Goal: Task Accomplishment & Management: Manage account settings

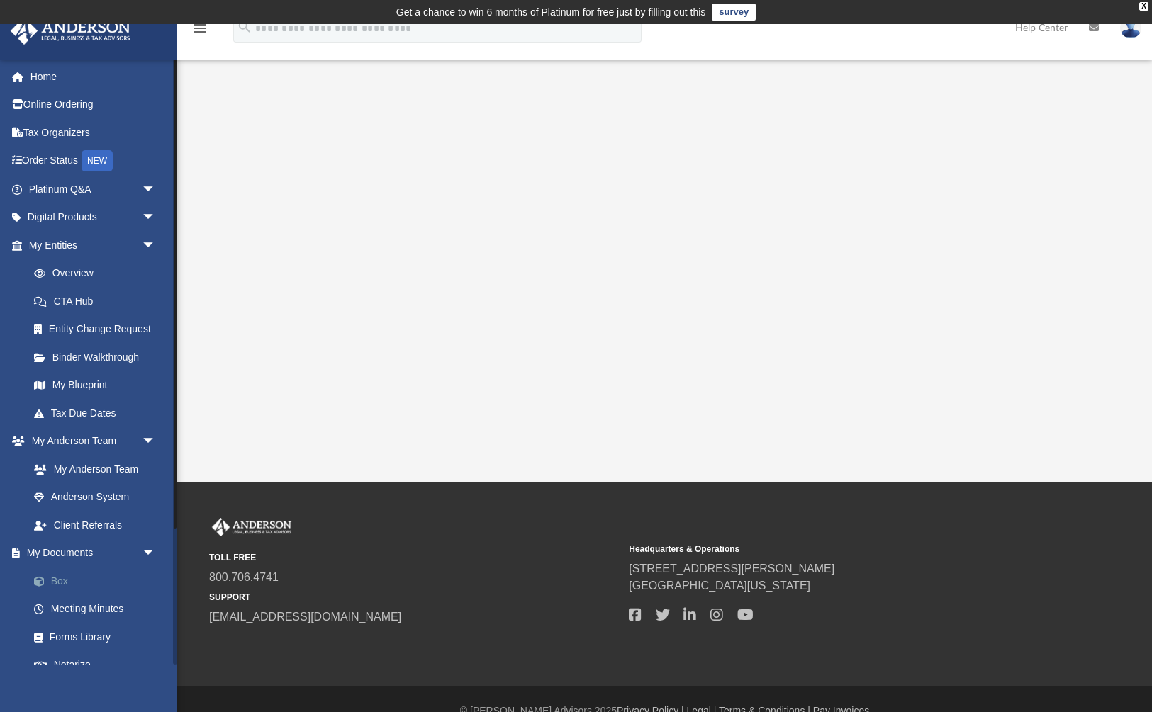
click at [61, 573] on link "Box" at bounding box center [98, 581] width 157 height 28
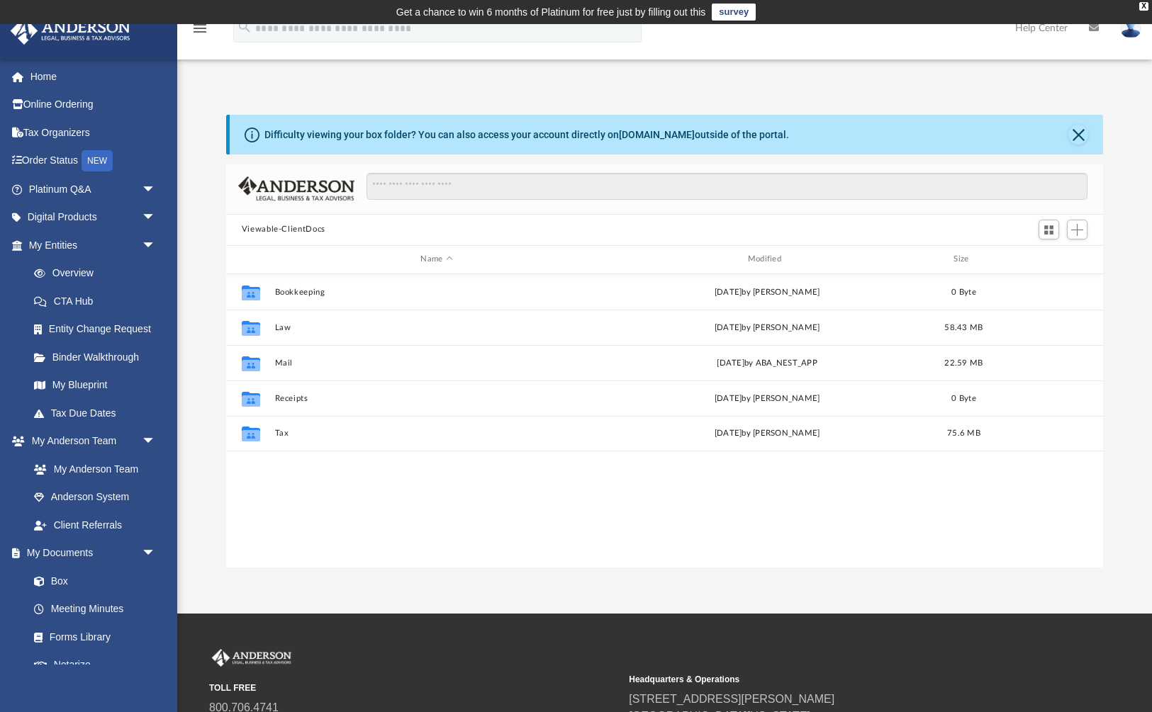
scroll to position [1, 1]
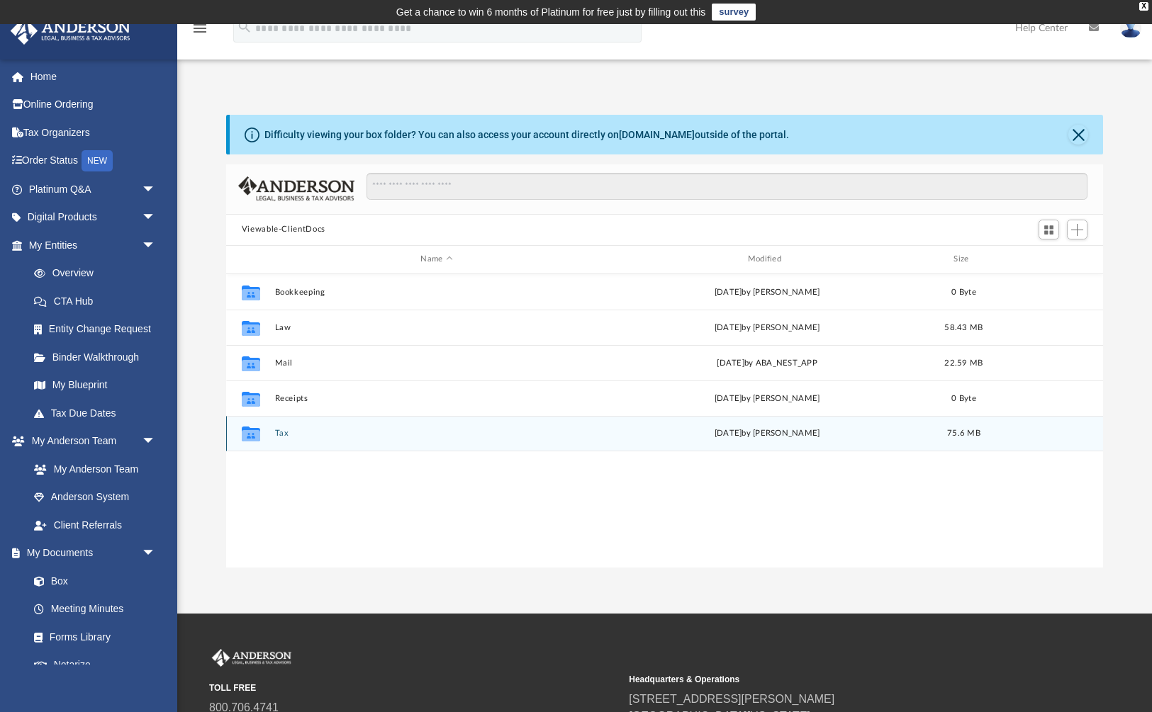
click at [278, 437] on button "Tax" at bounding box center [436, 433] width 324 height 9
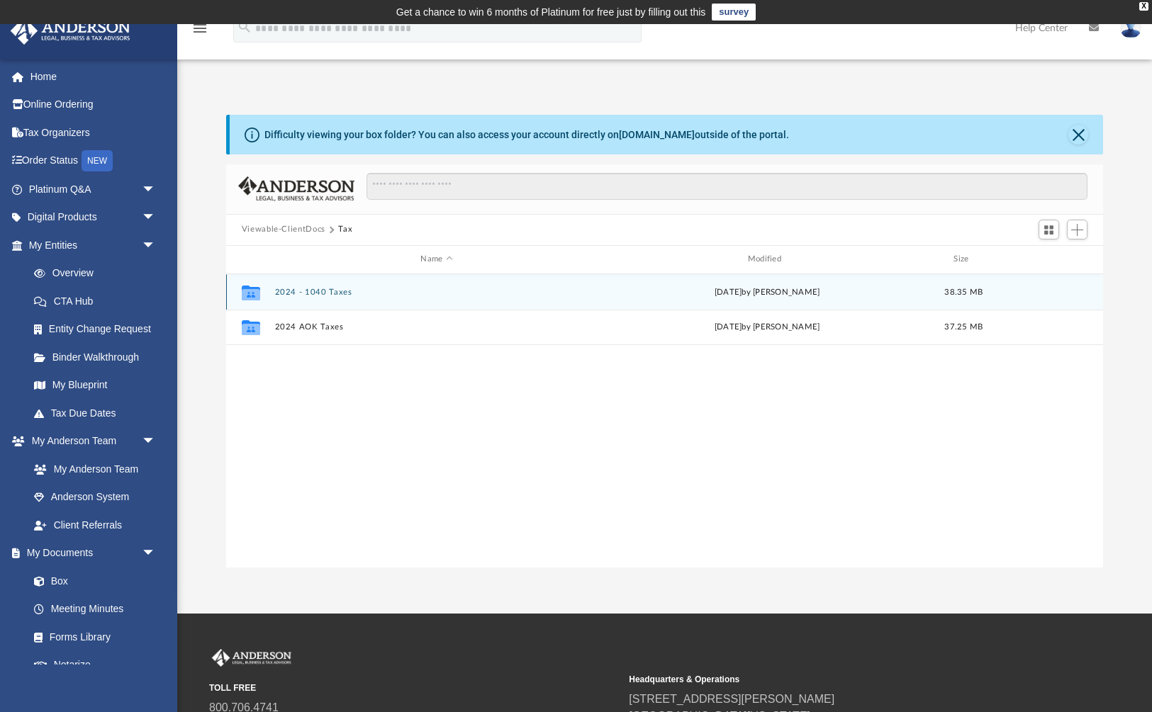
click at [325, 290] on button "2024 - 1040 Taxes" at bounding box center [436, 291] width 324 height 9
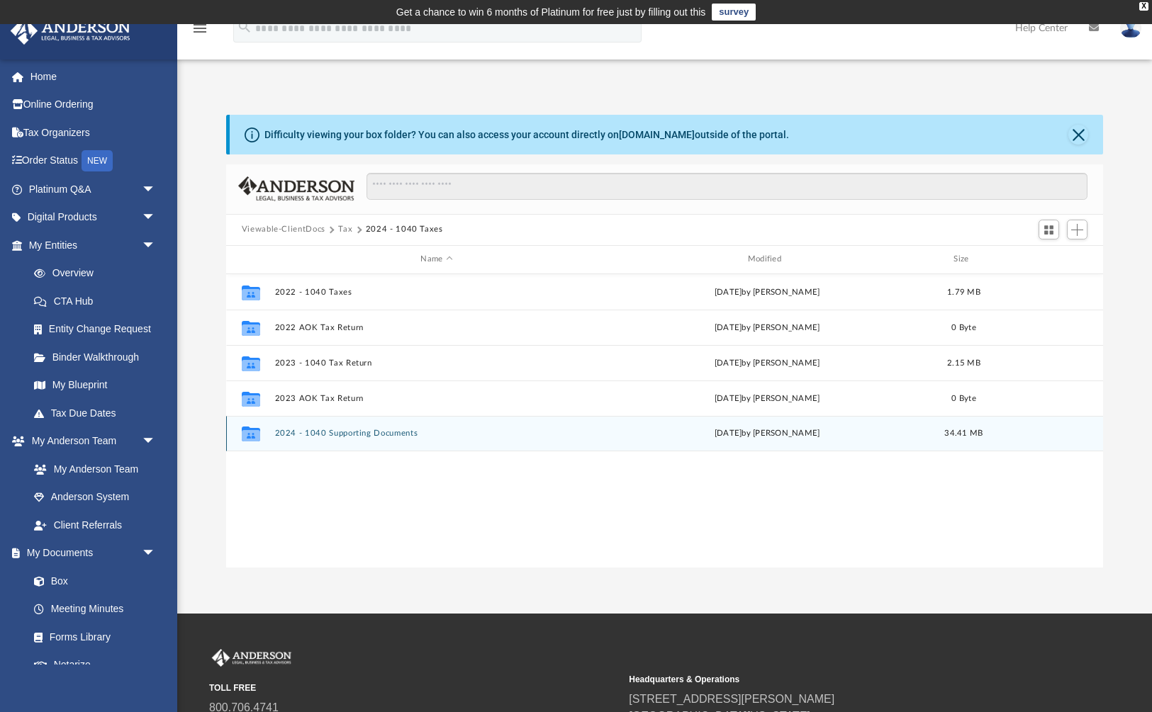
click at [339, 432] on button "2024 - 1040 Supporting Documents" at bounding box center [436, 433] width 324 height 9
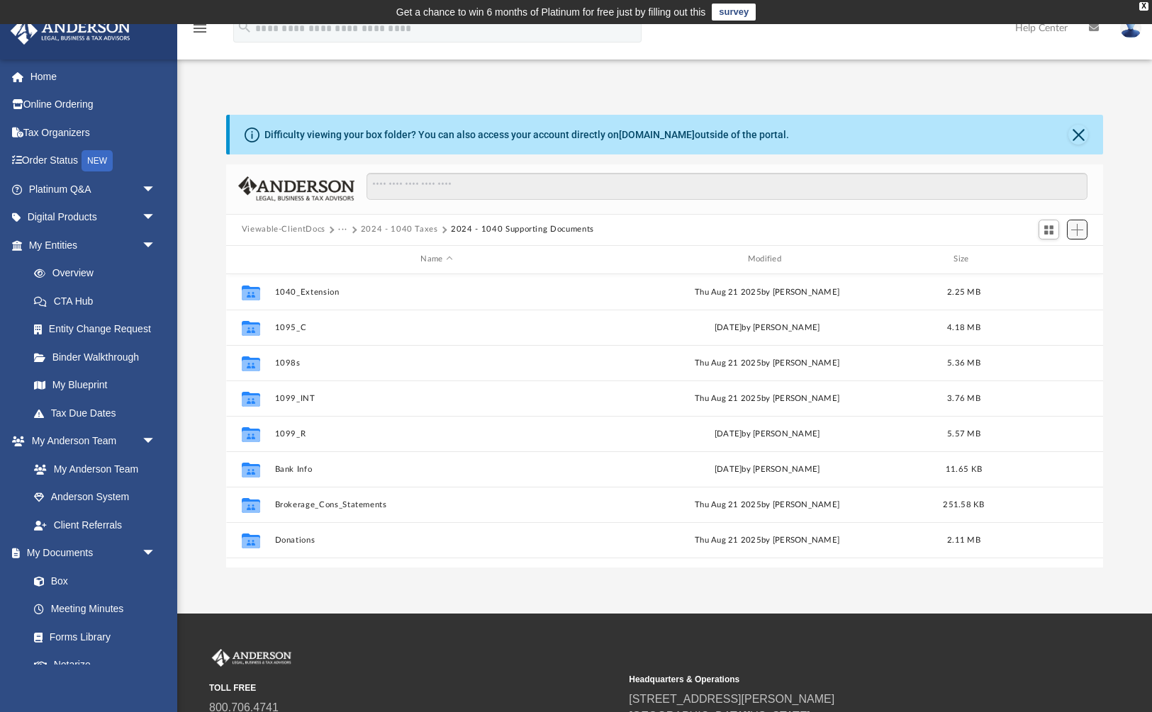
click at [1078, 233] on span "Add" at bounding box center [1077, 230] width 12 height 12
click at [1047, 280] on li "New Folder" at bounding box center [1056, 280] width 45 height 15
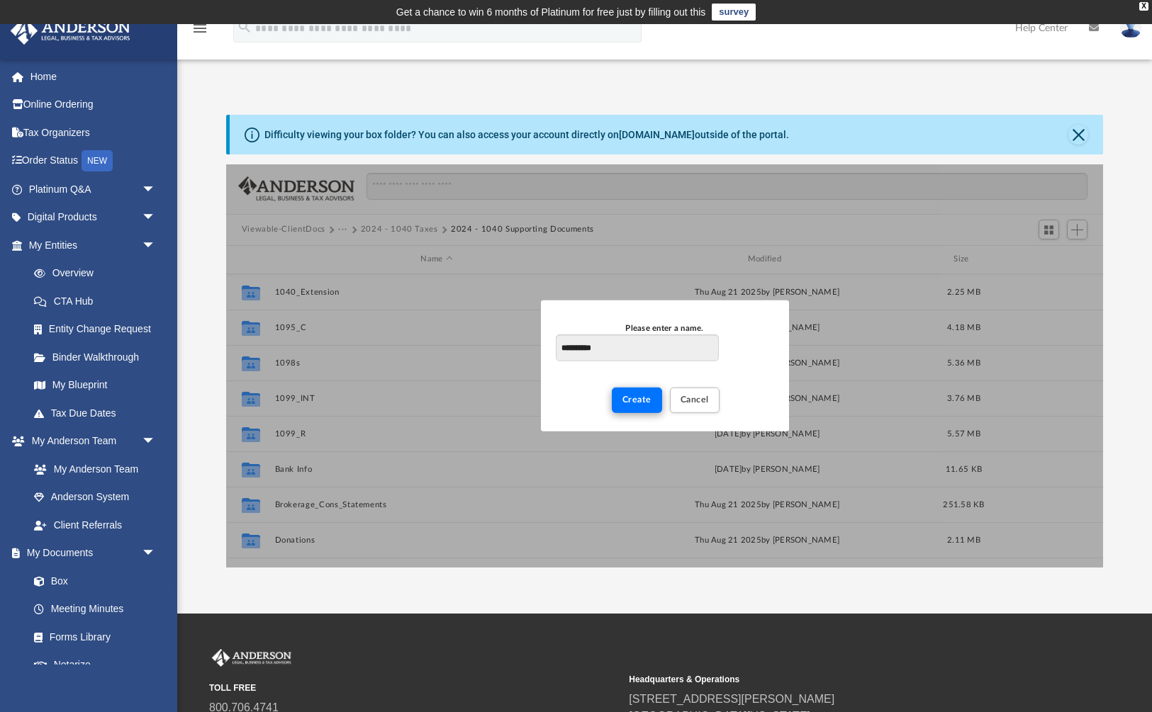
type input "**********"
click at [624, 395] on span "Create" at bounding box center [636, 399] width 29 height 9
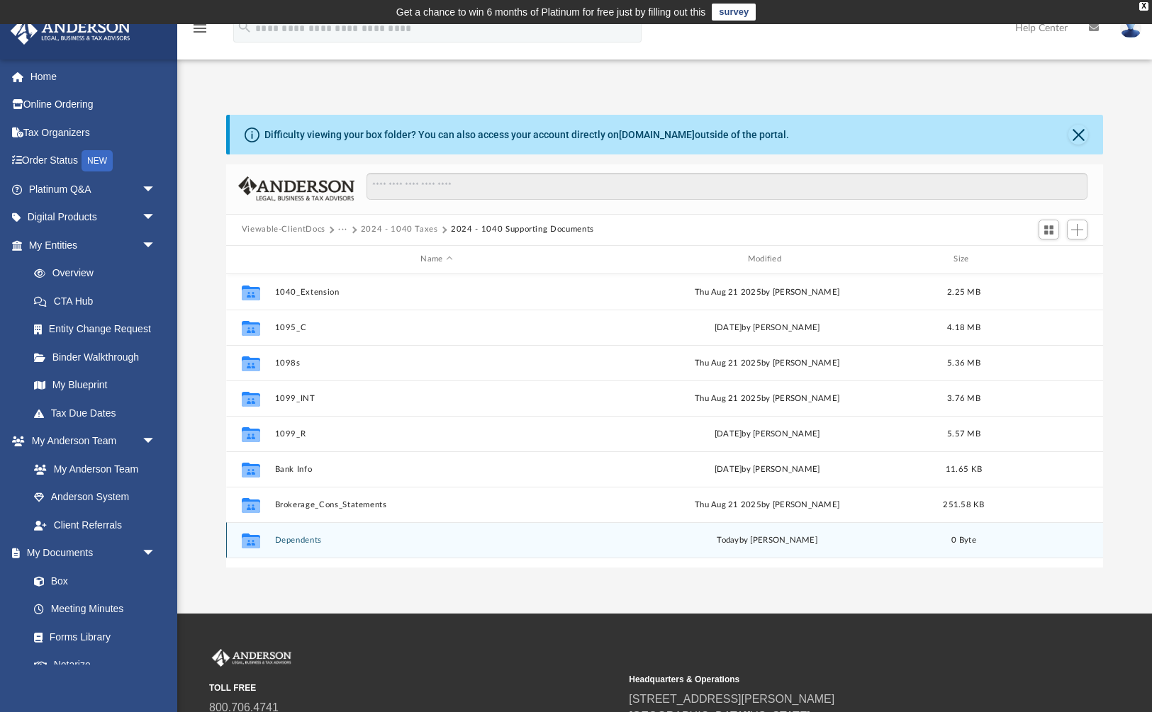
click at [303, 541] on button "Dependents" at bounding box center [436, 539] width 324 height 9
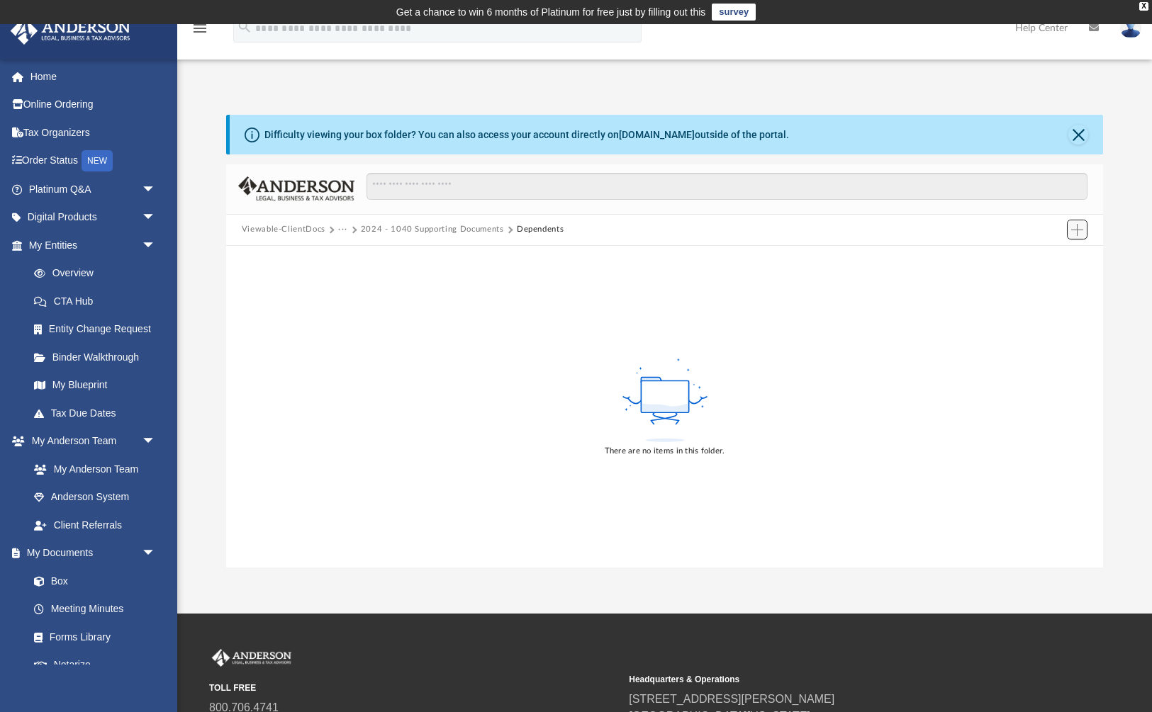
click at [1076, 228] on span "Add" at bounding box center [1077, 230] width 12 height 12
click at [1047, 259] on li "Upload" at bounding box center [1056, 257] width 45 height 15
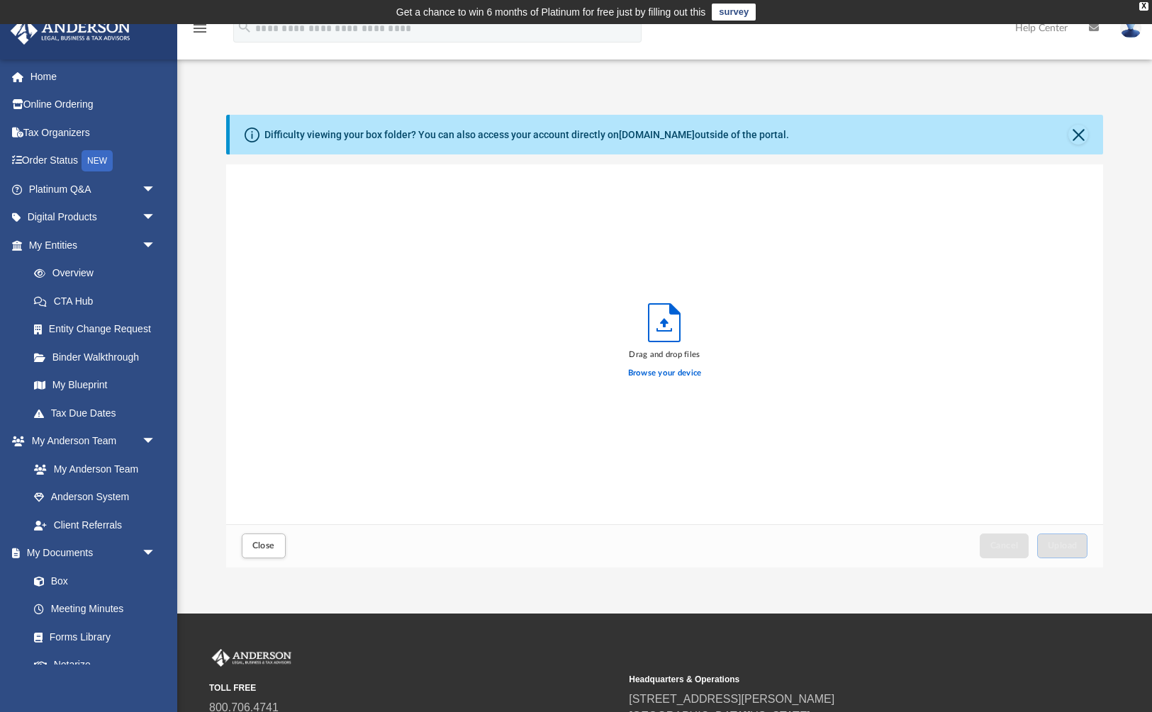
scroll to position [359, 877]
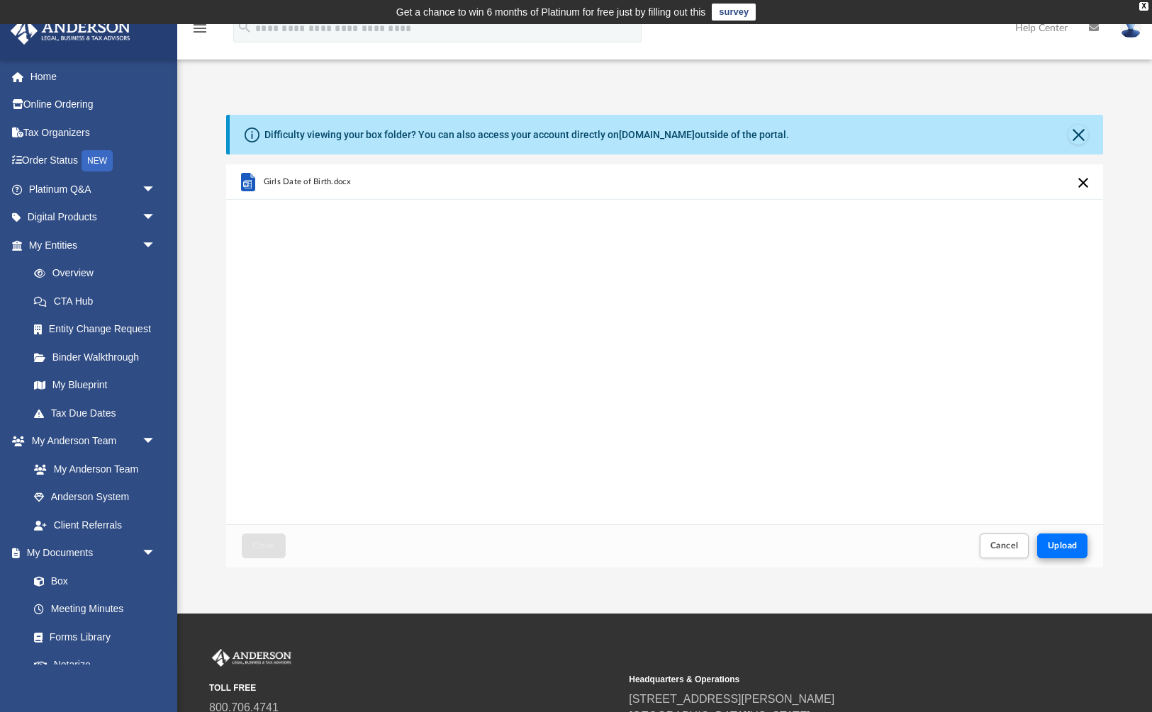
click at [1066, 541] on span "Upload" at bounding box center [1063, 545] width 30 height 9
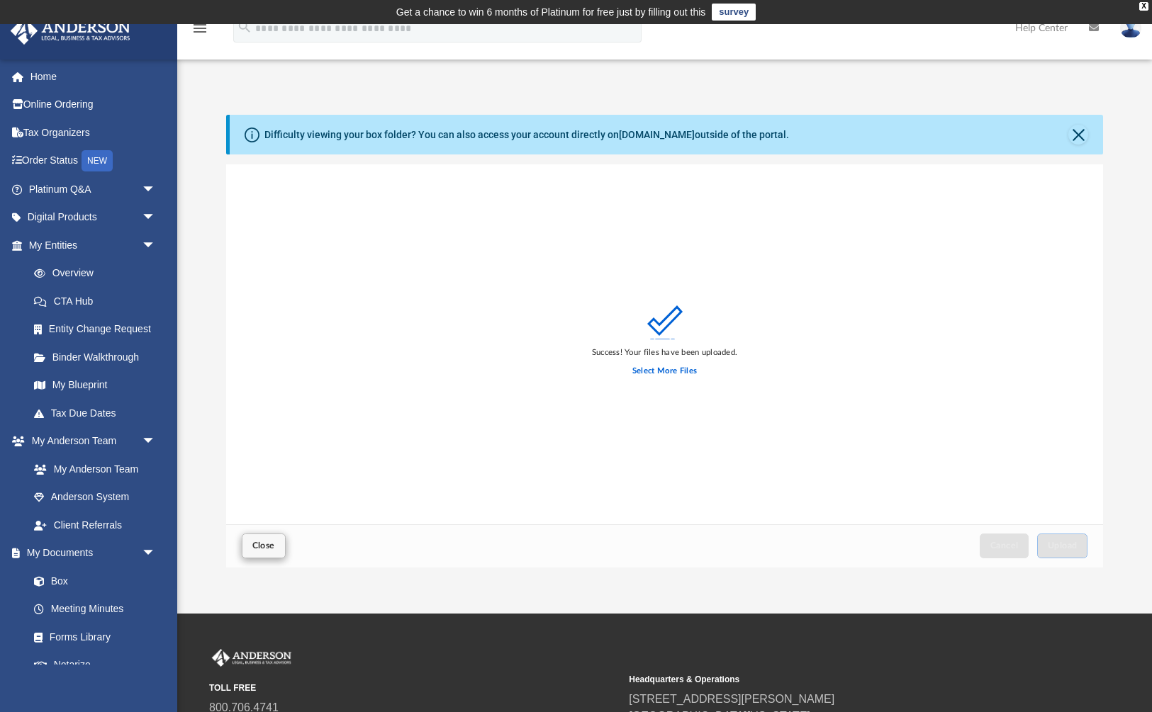
click at [273, 544] on span "Close" at bounding box center [263, 545] width 23 height 9
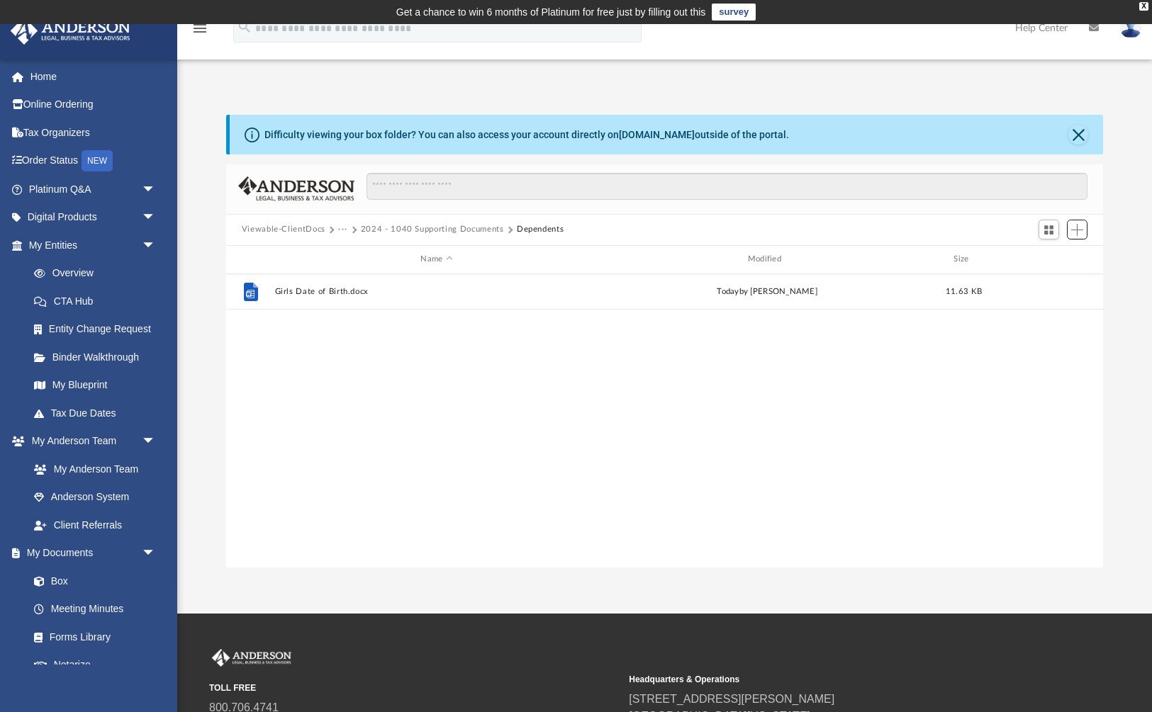
scroll to position [322, 877]
drag, startPoint x: 577, startPoint y: 231, endPoint x: 236, endPoint y: 225, distance: 341.0
click at [236, 225] on div "Viewable-ClientDocs ··· 2024 - 1040 Supporting Documents Dependents" at bounding box center [664, 230] width 877 height 31
copy div "Viewable-ClientDocs ··· 2024 - 1040 Supporting Documents Dependents"
